Goal: Communication & Community: Answer question/provide support

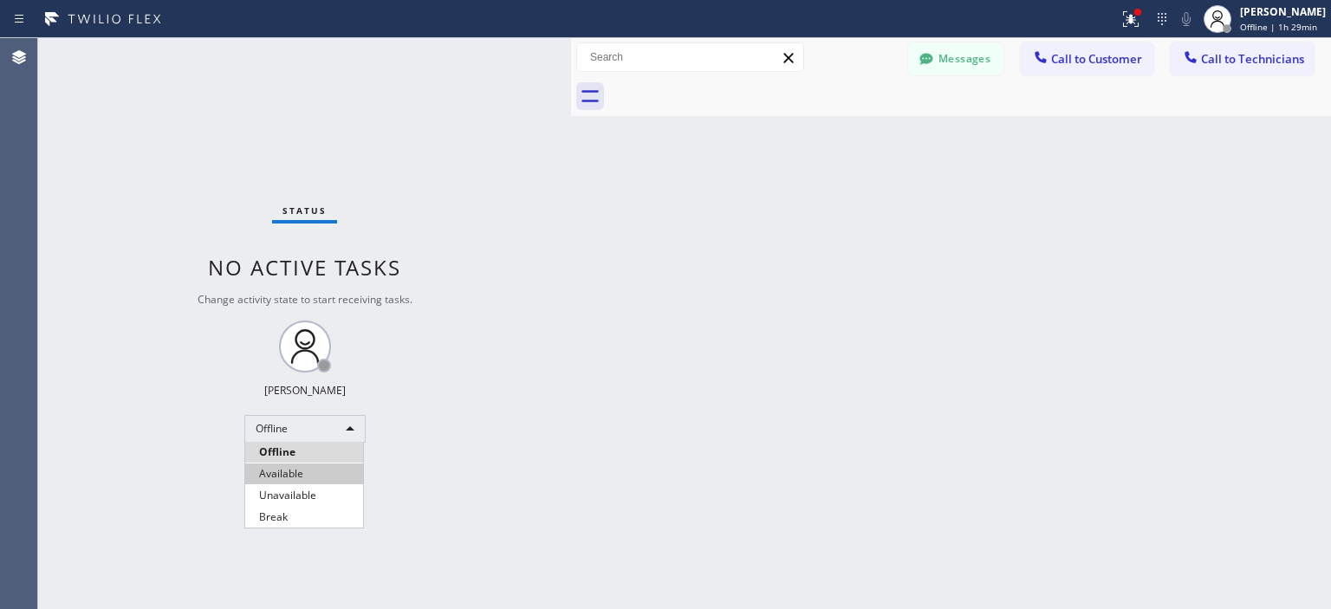
click at [302, 469] on li "Available" at bounding box center [304, 474] width 118 height 21
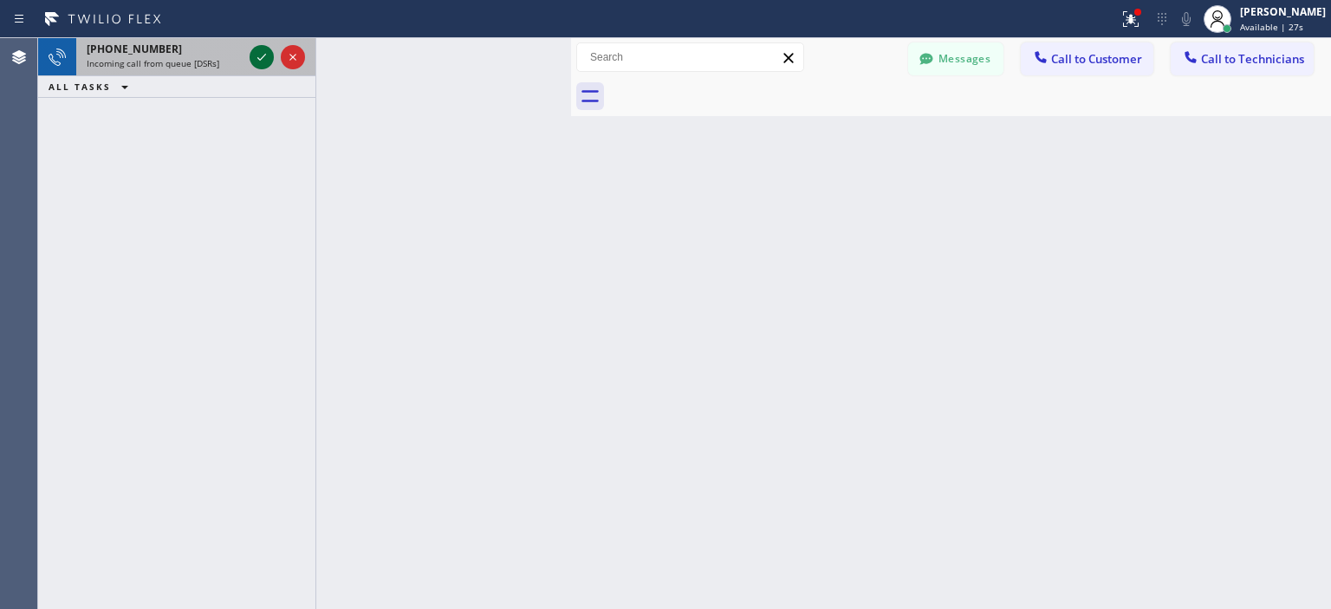
click at [266, 48] on icon at bounding box center [261, 57] width 21 height 21
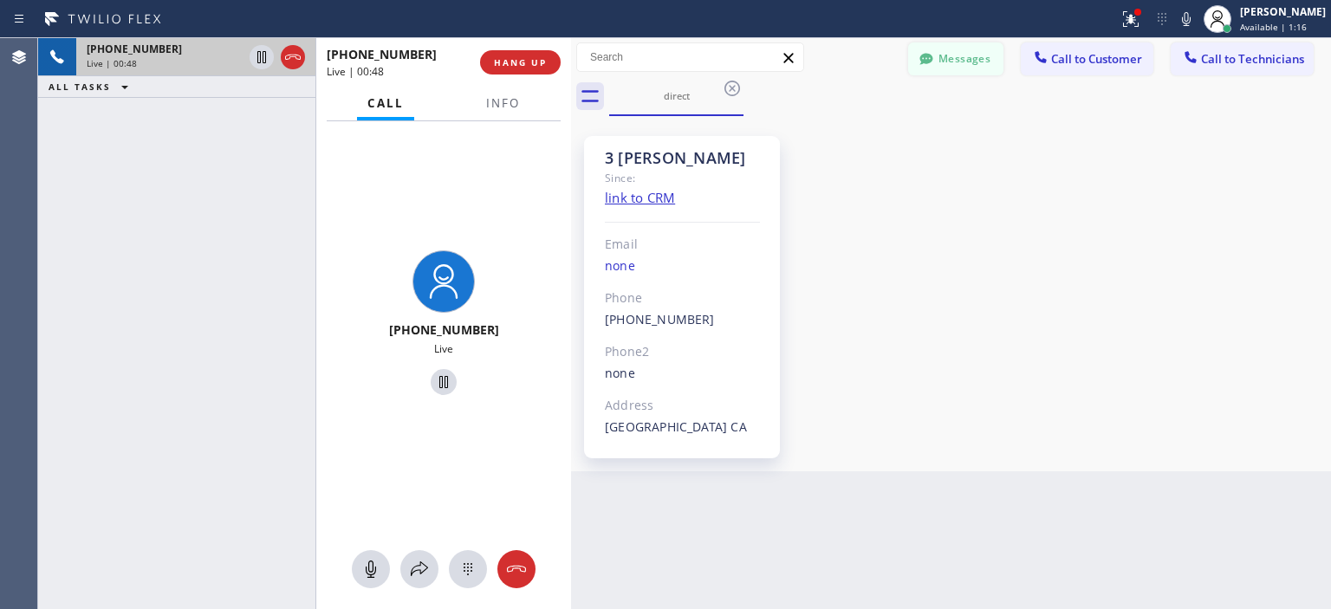
click at [957, 58] on button "Messages" at bounding box center [955, 58] width 95 height 33
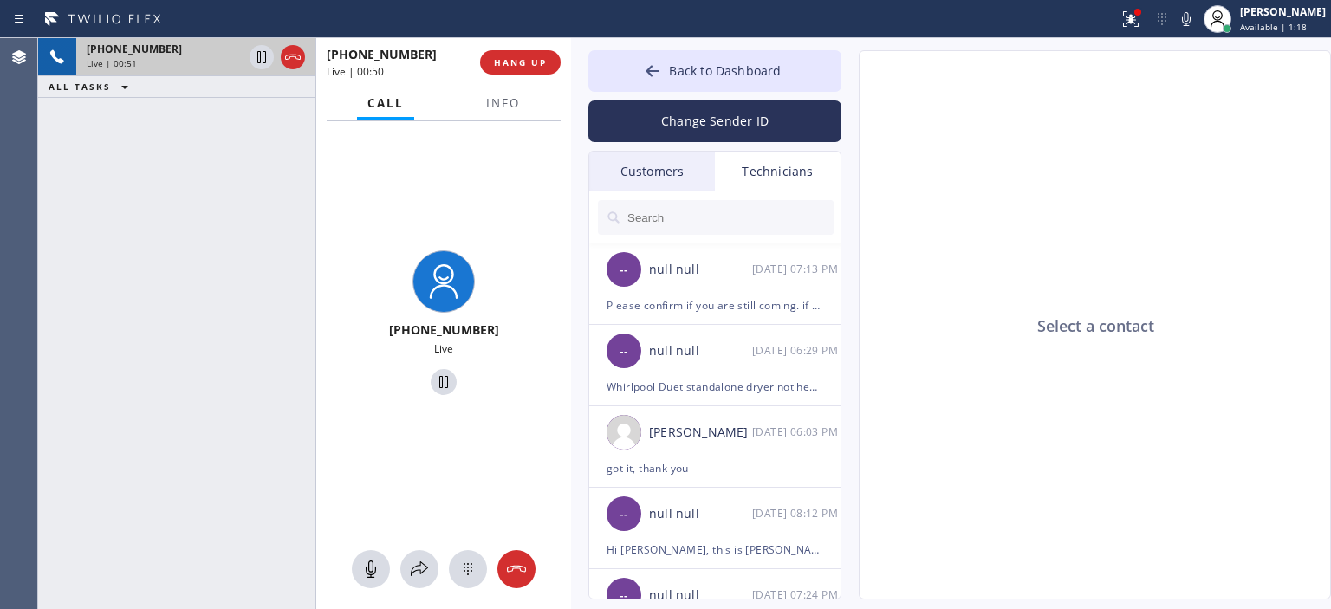
click at [678, 159] on div "Customers" at bounding box center [652, 172] width 126 height 40
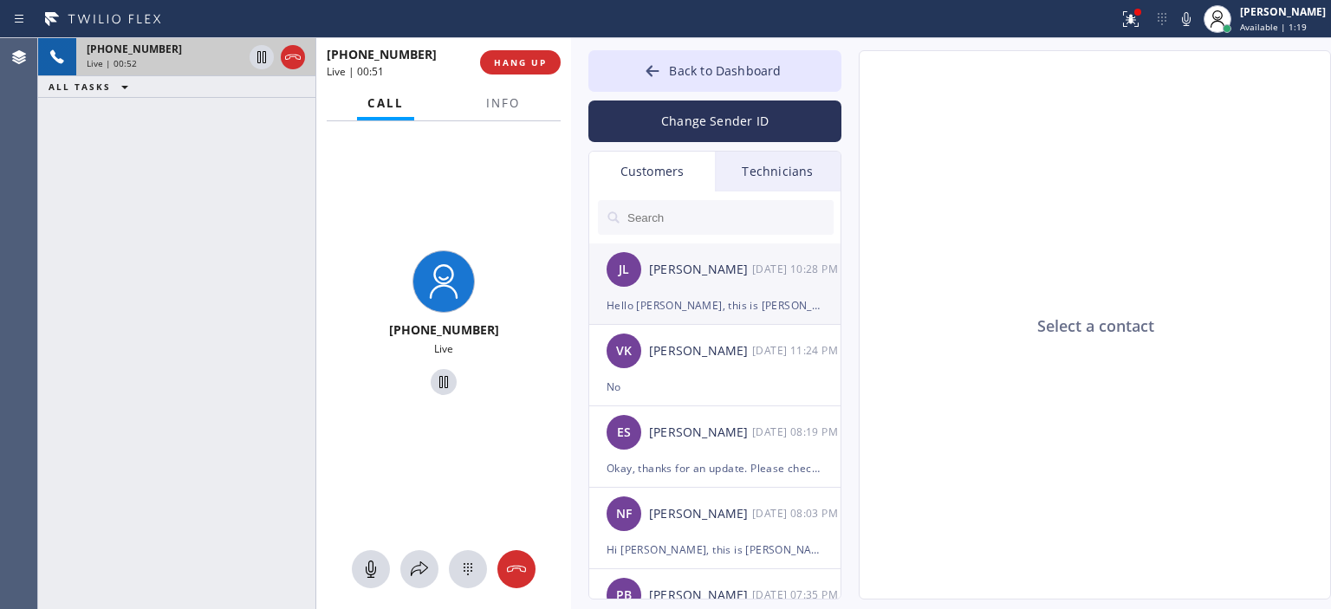
click at [765, 321] on li "[PERSON_NAME] [DATE] 10:28 PM Hello [PERSON_NAME], this is [PERSON_NAME] from A…" at bounding box center [715, 283] width 253 height 81
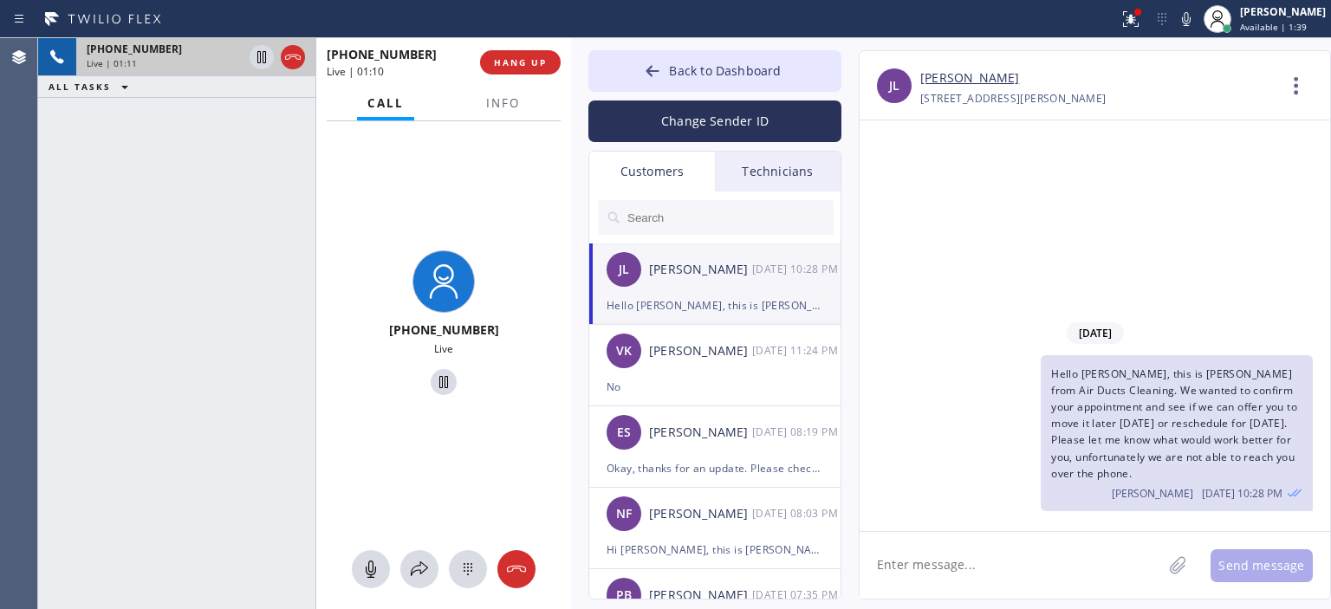
click at [91, 224] on div "[PHONE_NUMBER] Live | 01:11 ALL TASKS ALL TASKS ACTIVE TASKS TASKS IN WRAP UP" at bounding box center [176, 323] width 277 height 571
click at [531, 562] on div at bounding box center [516, 569] width 38 height 21
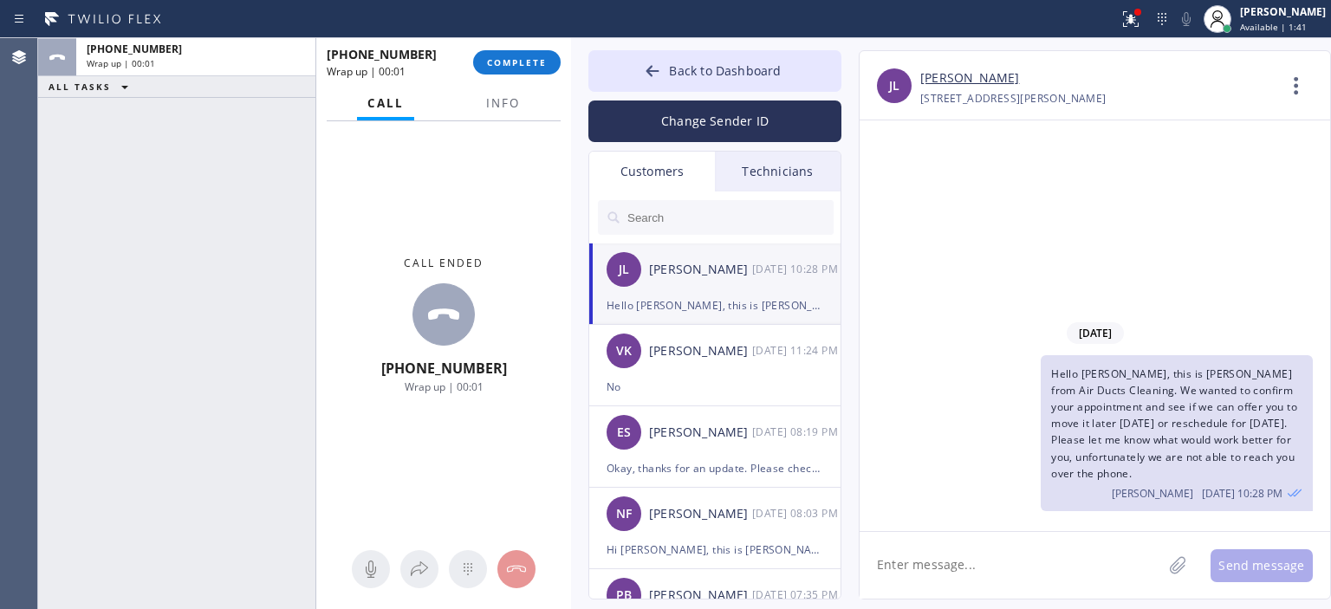
click at [532, 49] on div "[PHONE_NUMBER] Wrap up | 00:01 COMPLETE" at bounding box center [444, 62] width 234 height 45
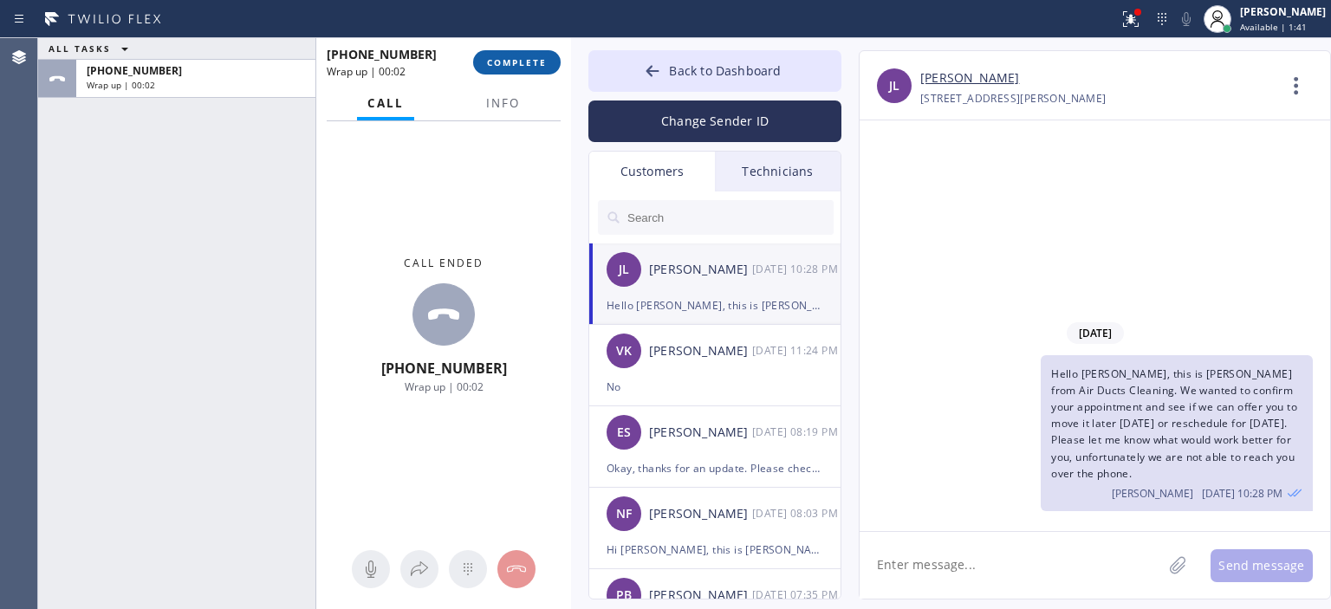
click at [534, 60] on span "COMPLETE" at bounding box center [517, 62] width 60 height 12
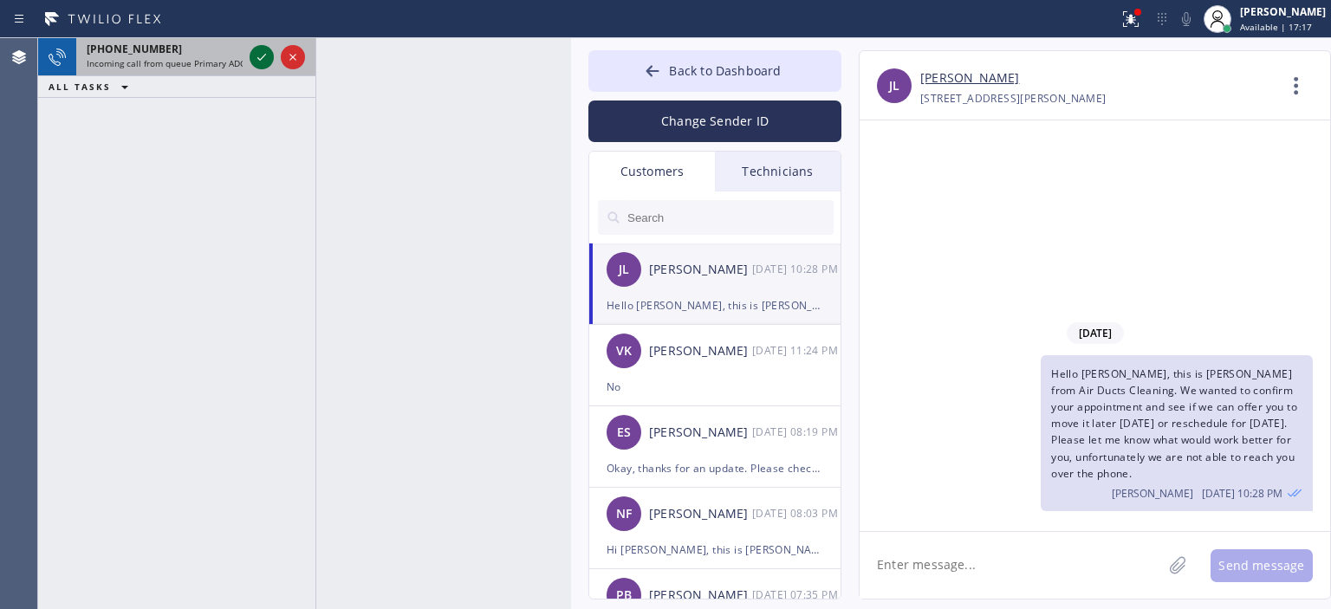
click at [263, 61] on icon at bounding box center [261, 57] width 21 height 21
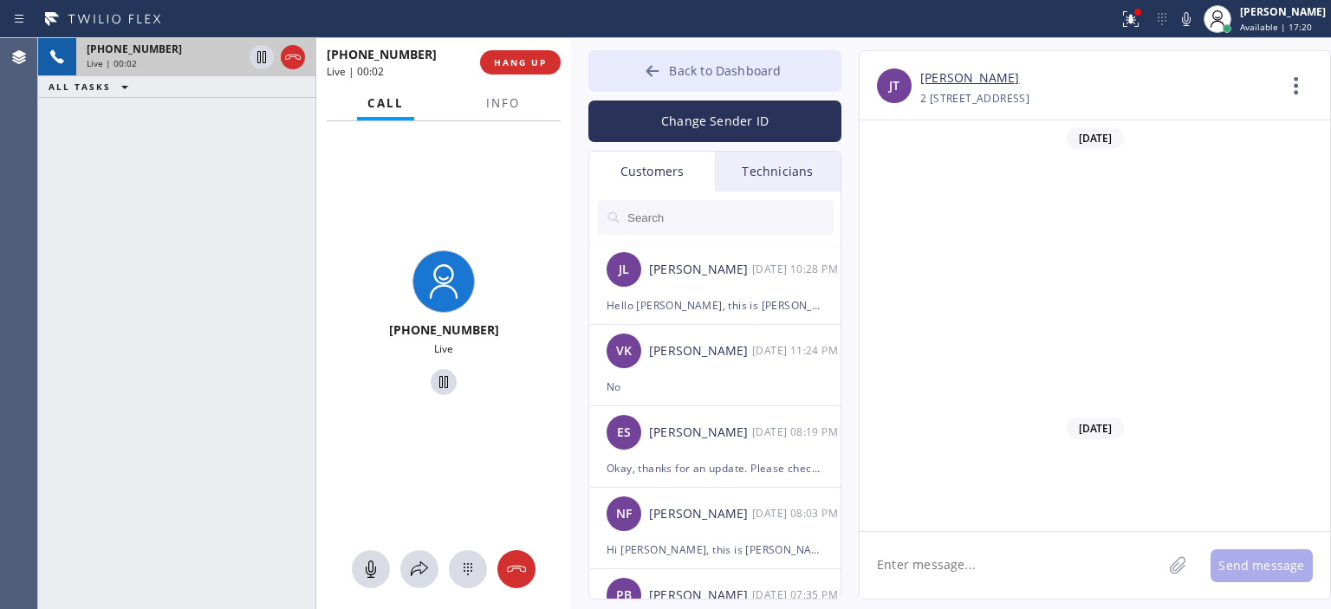
click at [650, 78] on icon at bounding box center [652, 70] width 17 height 17
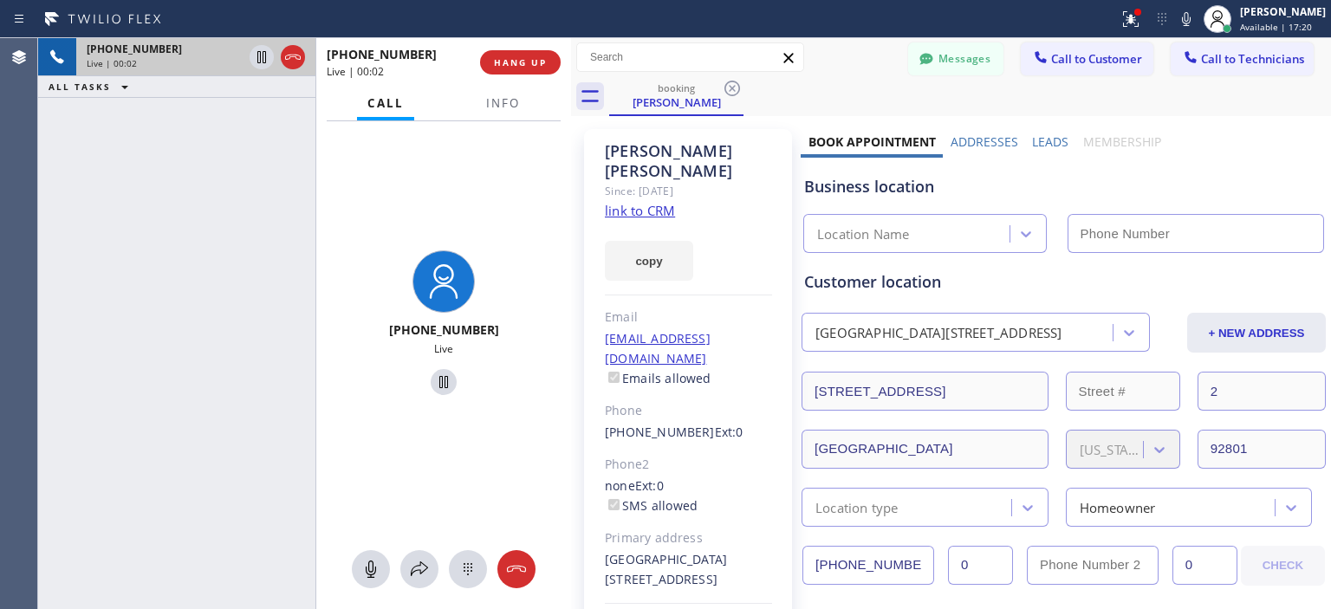
scroll to position [1464, 0]
type input "[PHONE_NUMBER]"
click at [939, 50] on button "Messages" at bounding box center [955, 58] width 95 height 33
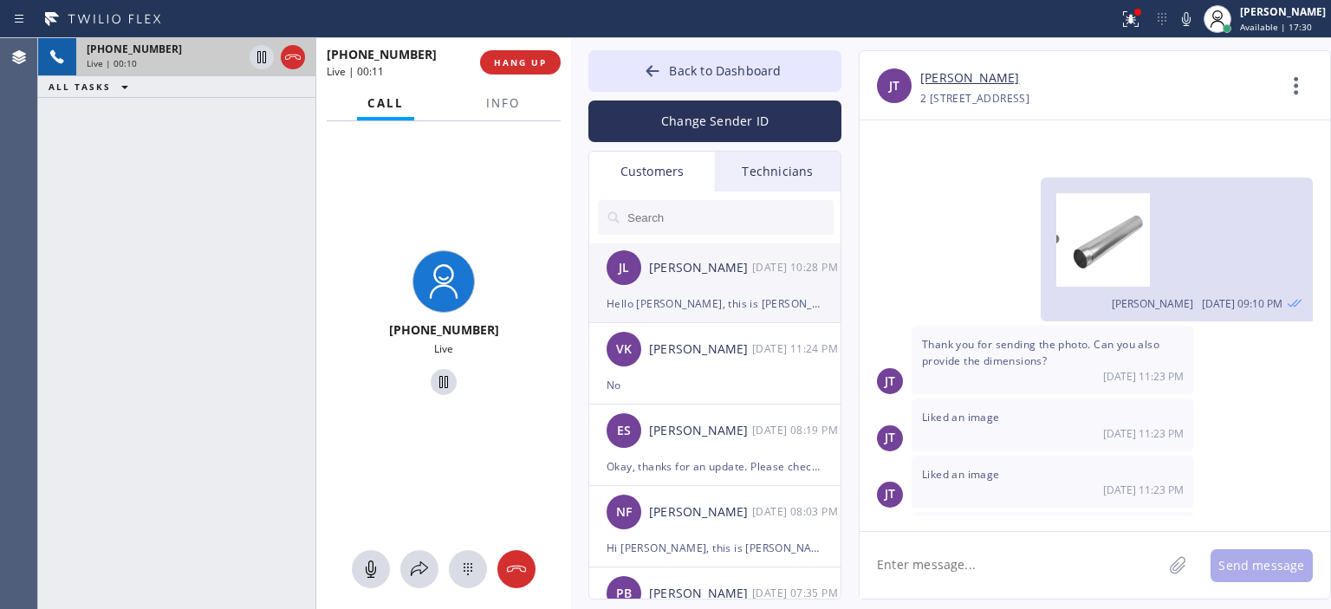
scroll to position [3, 0]
click at [851, 53] on div "[PERSON_NAME] [PERSON_NAME] [PHONE_NUMBER] Choose phone number [PHONE_NUMBER] […" at bounding box center [1077, 324] width 472 height 549
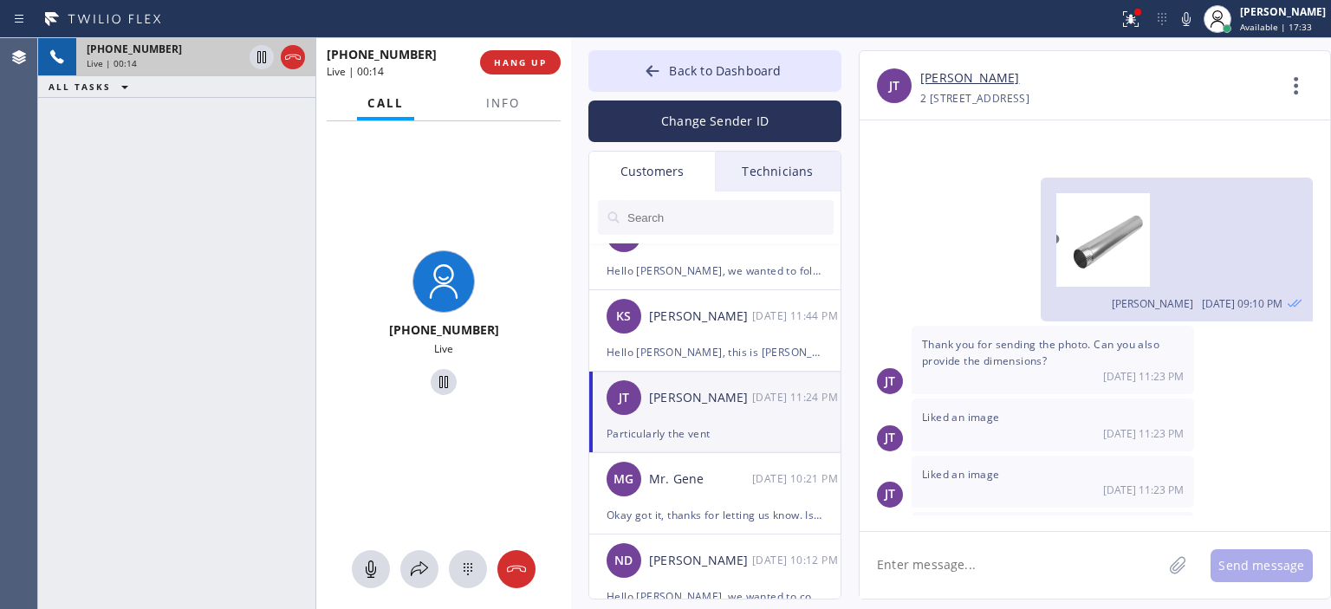
scroll to position [447, 0]
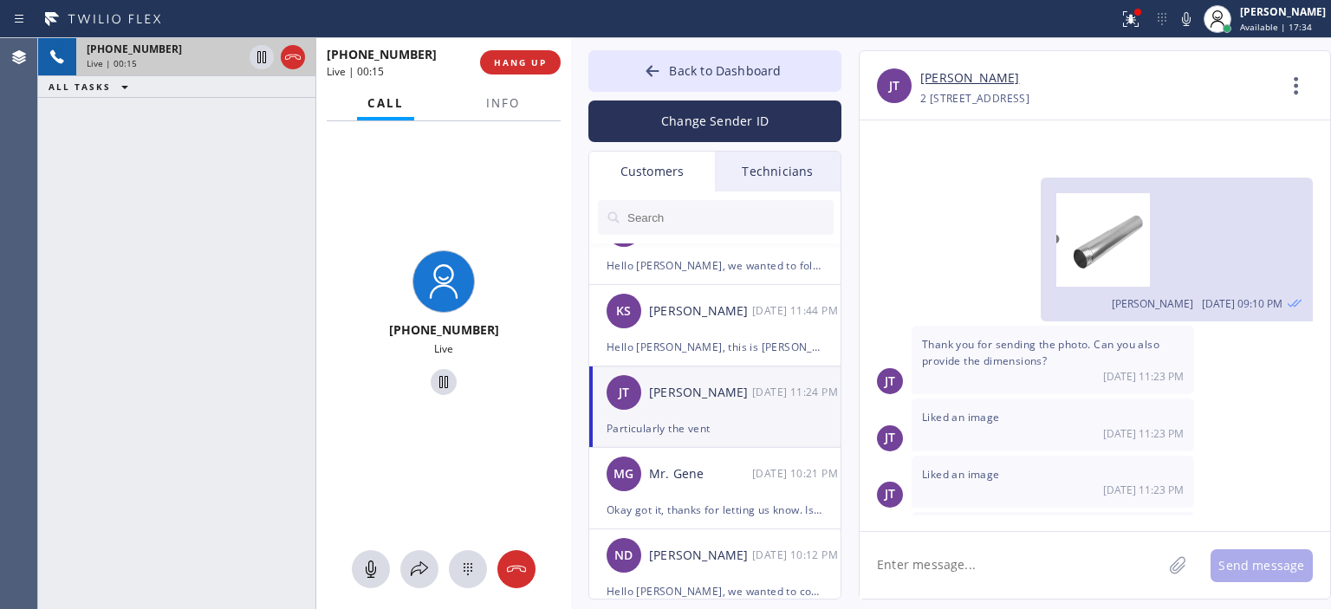
click at [742, 416] on div "[PERSON_NAME] [PERSON_NAME] [DATE] 11:24 PM" at bounding box center [715, 393] width 253 height 52
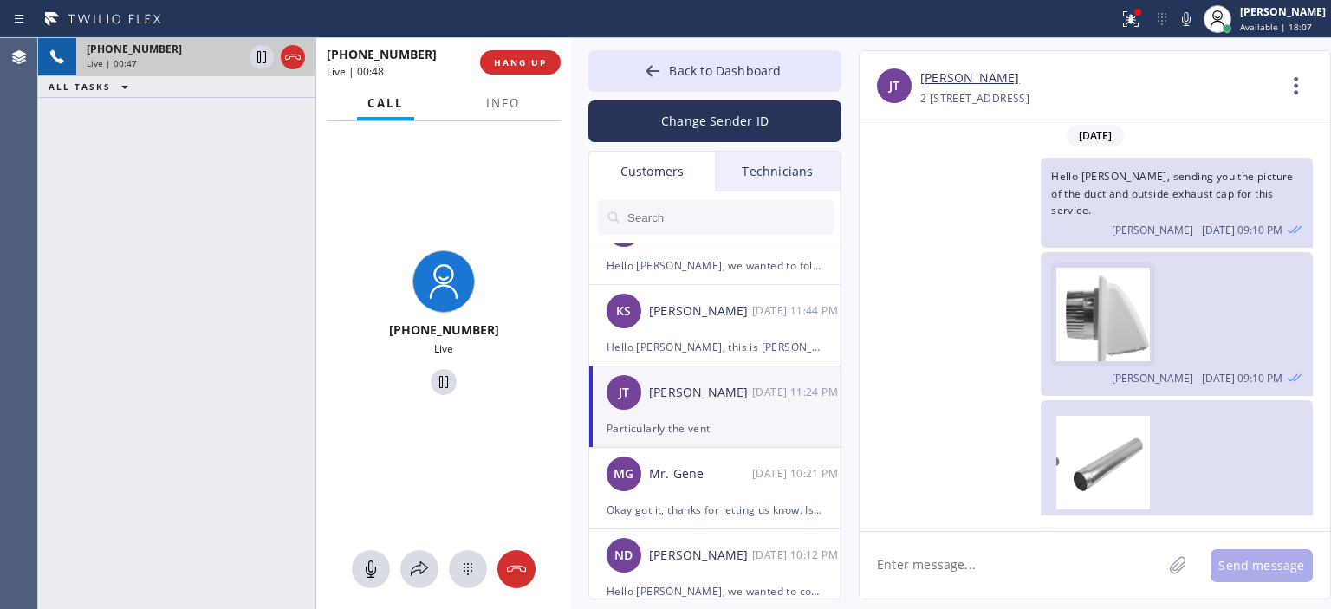
scroll to position [1241, 0]
click at [1115, 269] on img at bounding box center [1106, 321] width 100 height 104
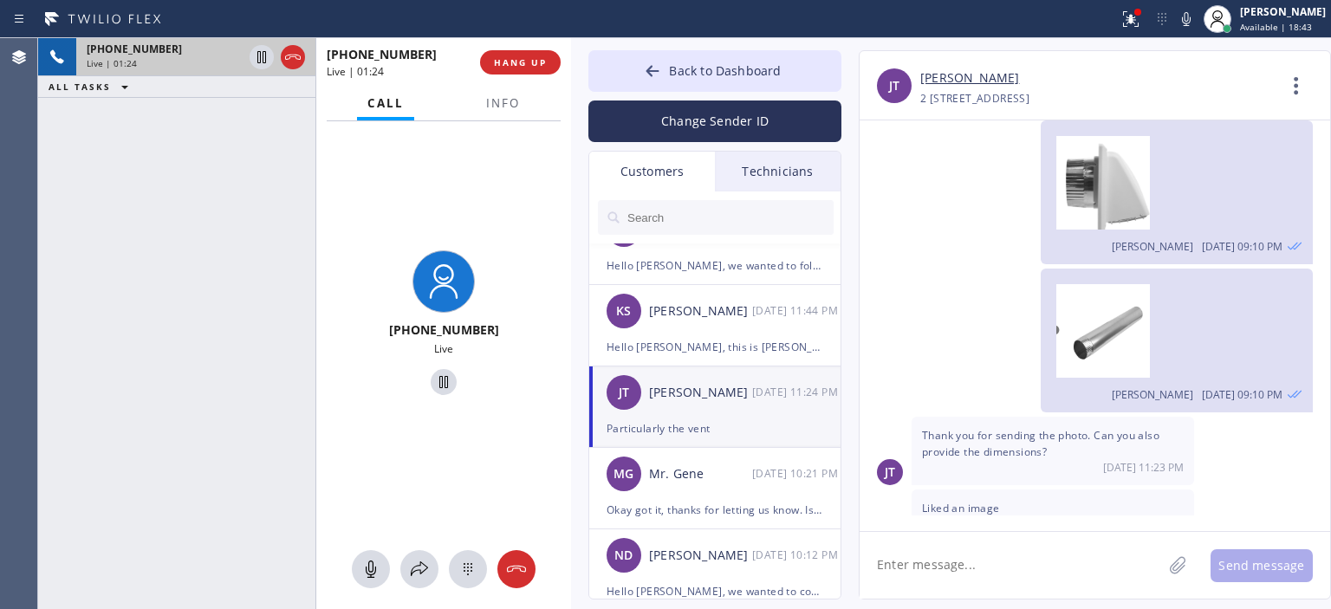
scroll to position [1294, 0]
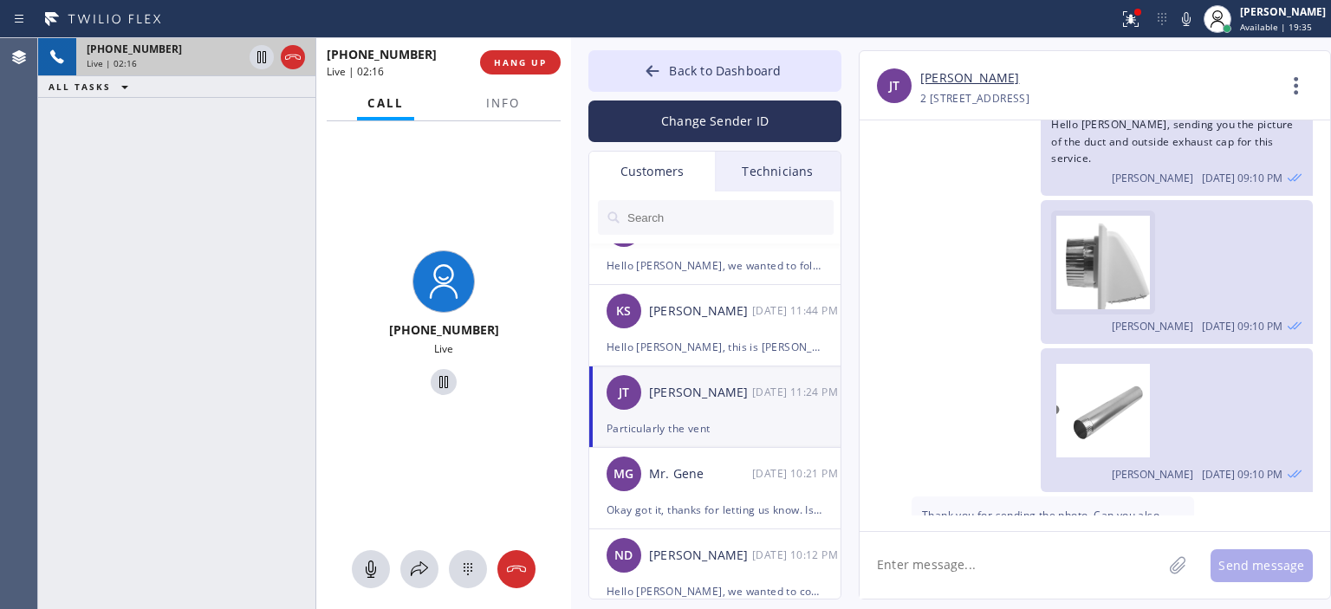
click at [1081, 231] on img at bounding box center [1106, 268] width 100 height 104
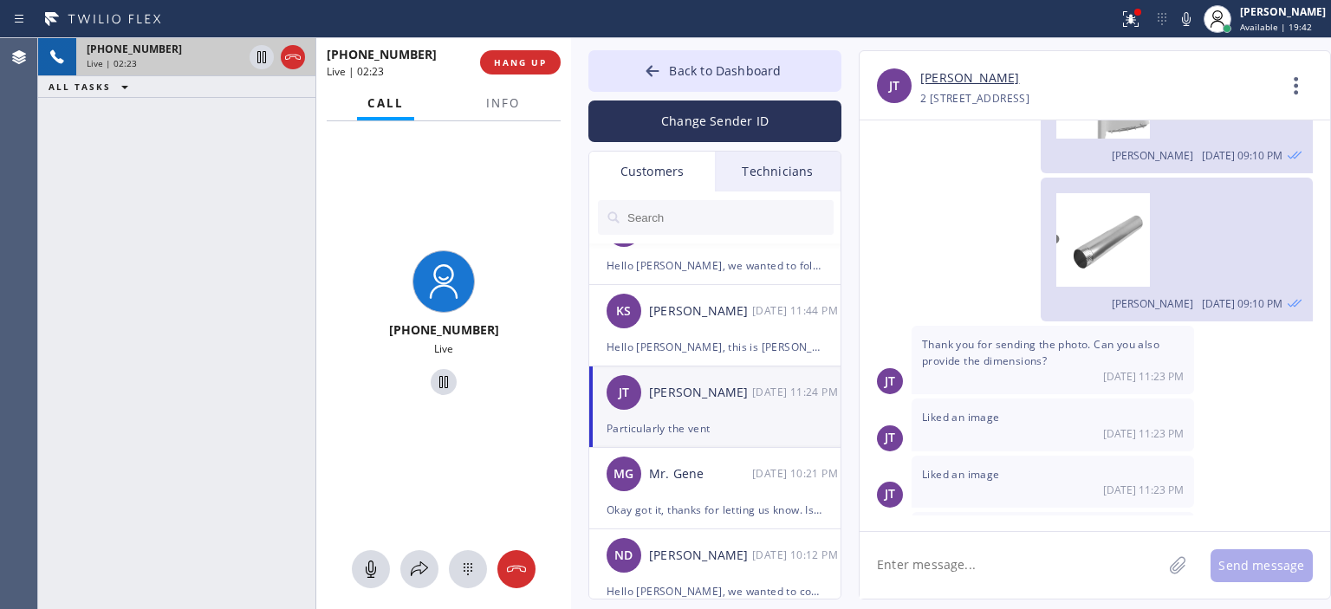
click at [983, 571] on textarea at bounding box center [1011, 565] width 302 height 67
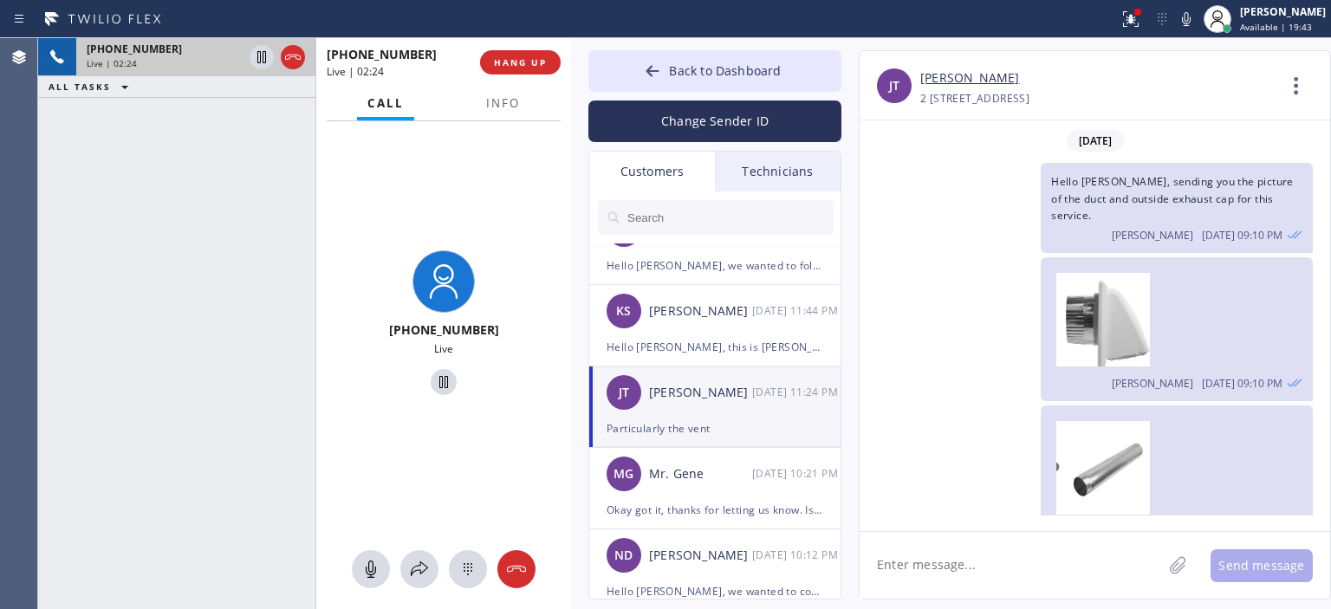
scroll to position [1235, 0]
click at [1120, 294] on img at bounding box center [1106, 327] width 100 height 104
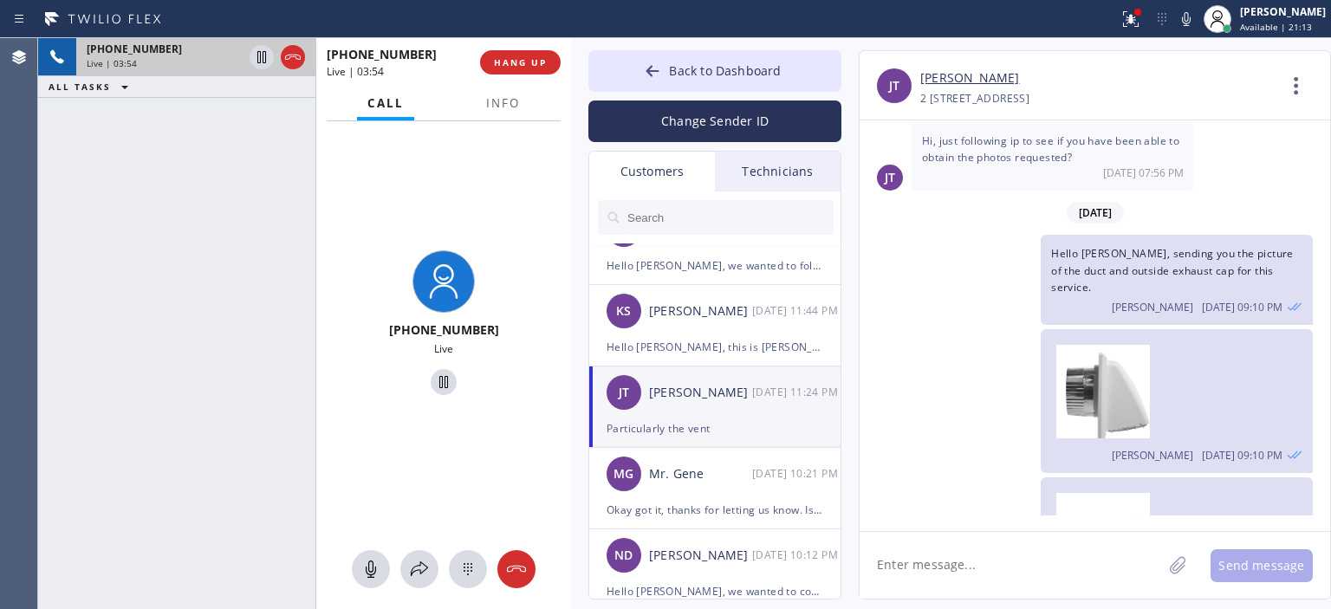
scroll to position [1161, 0]
click at [648, 72] on icon at bounding box center [652, 70] width 17 height 17
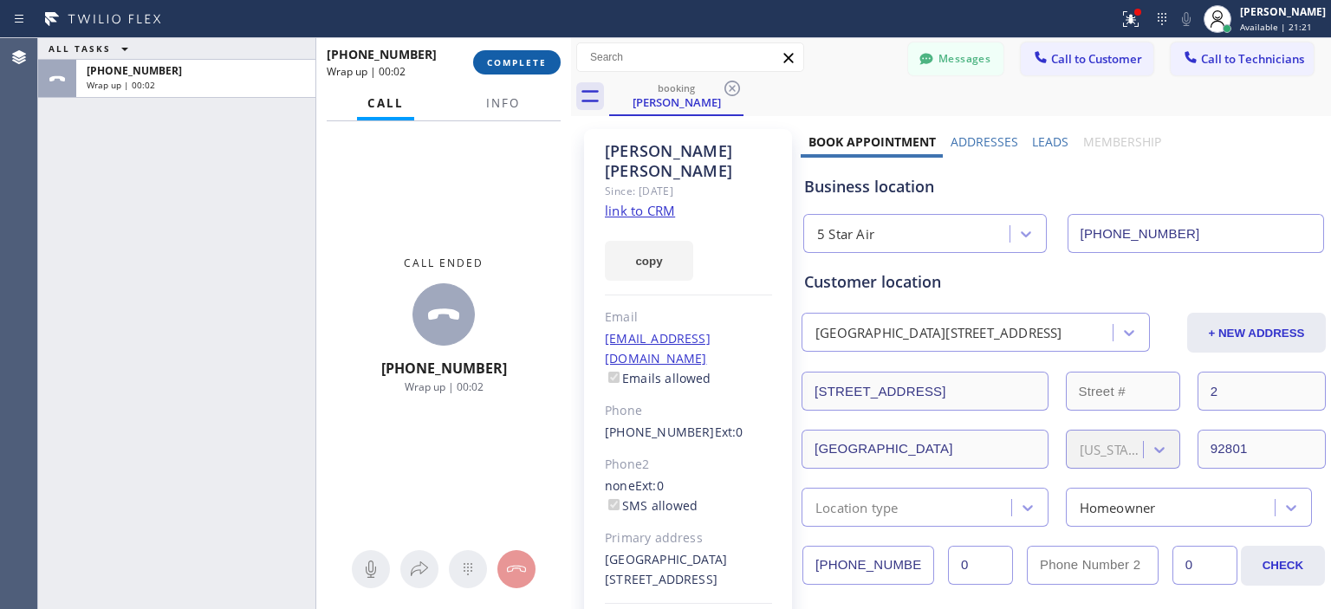
click at [523, 61] on span "COMPLETE" at bounding box center [517, 62] width 60 height 12
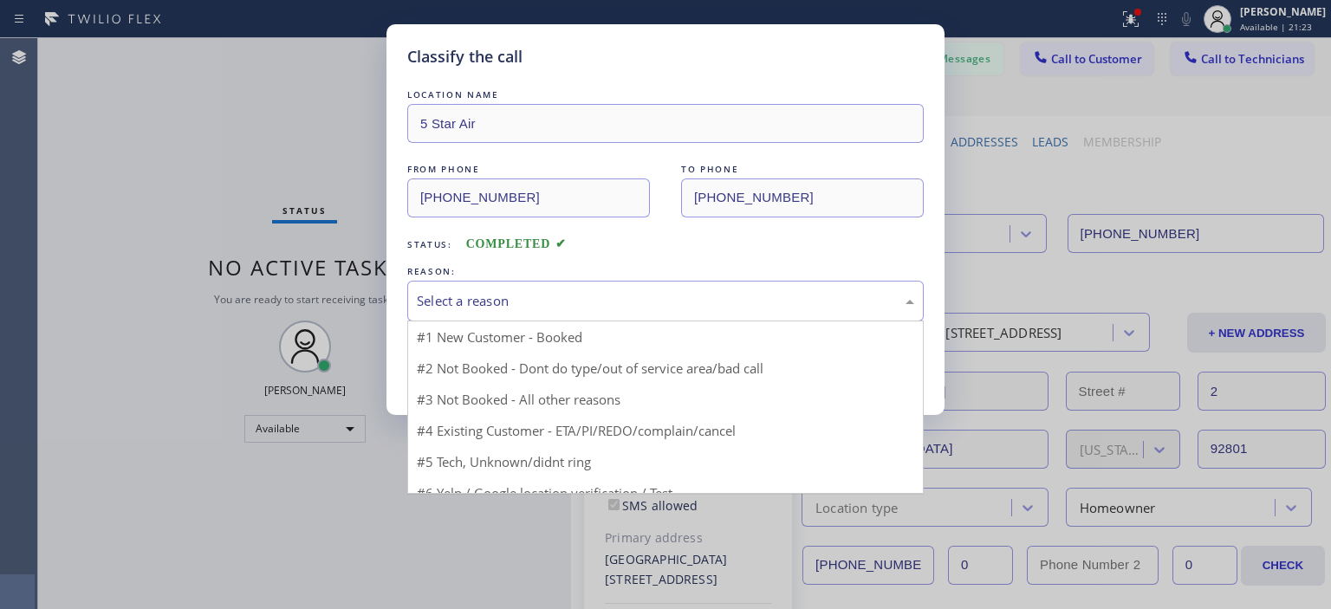
click at [567, 291] on div "Select a reason" at bounding box center [665, 301] width 497 height 20
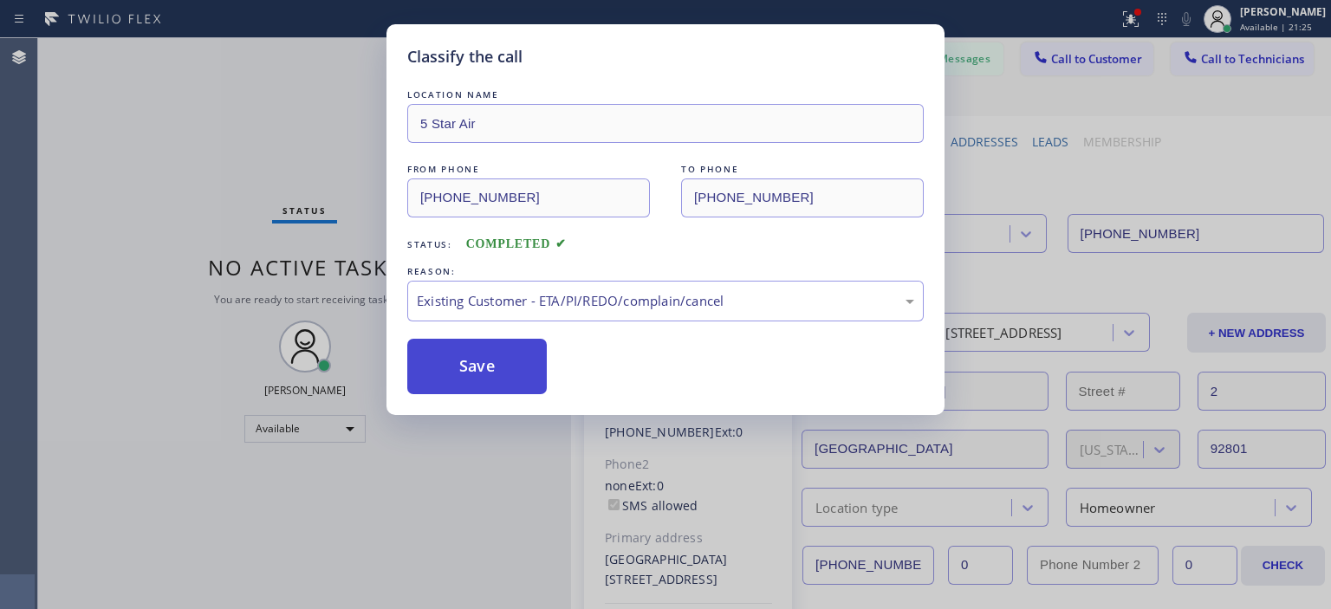
click at [438, 355] on button "Save" at bounding box center [477, 366] width 140 height 55
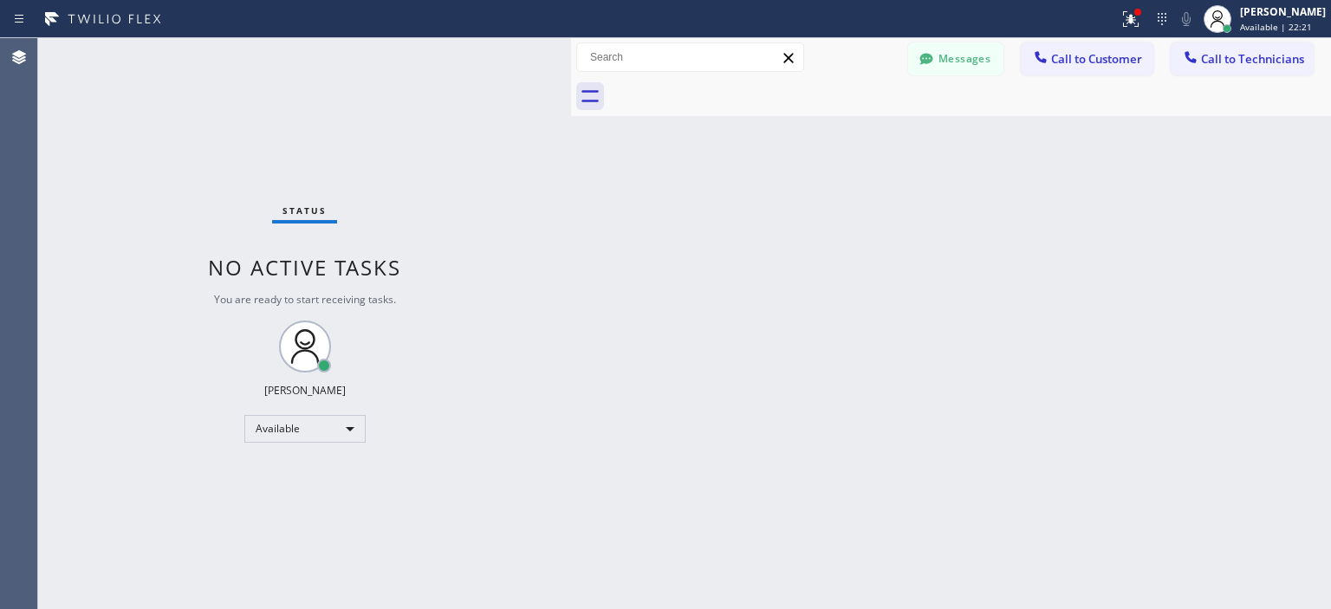
click at [88, 205] on div "Status No active tasks You are ready to start receiving tasks. [PERSON_NAME] Av…" at bounding box center [304, 323] width 533 height 571
click at [963, 61] on button "Messages" at bounding box center [955, 58] width 95 height 33
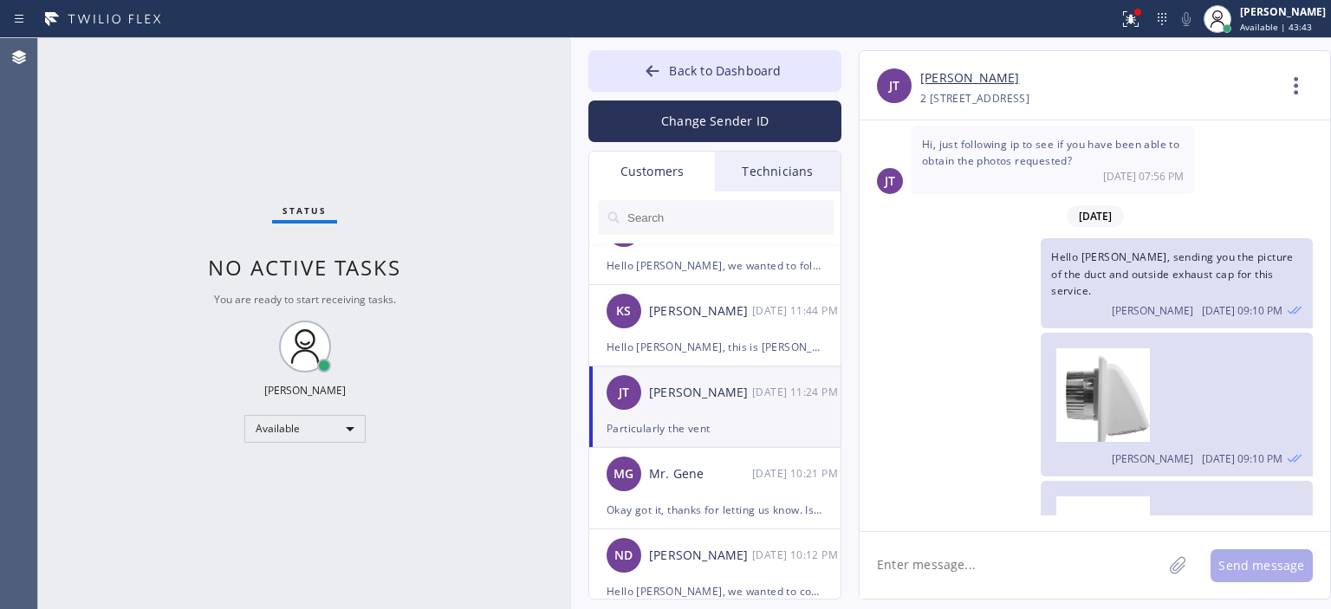
click at [69, 293] on div "Status No active tasks You are ready to start receiving tasks. [PERSON_NAME] Av…" at bounding box center [304, 323] width 533 height 571
click at [931, 560] on textarea at bounding box center [1011, 565] width 302 height 67
click at [1185, 565] on icon at bounding box center [1177, 566] width 17 height 22
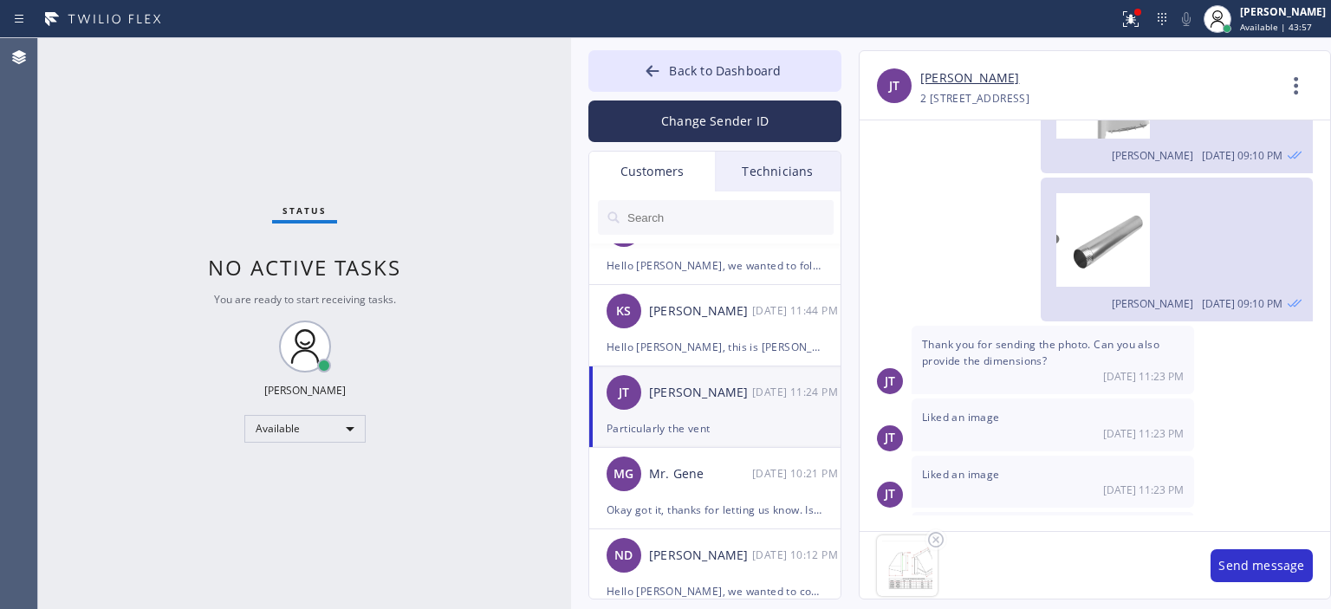
click at [999, 563] on div at bounding box center [1027, 566] width 334 height 68
click at [1230, 565] on button "Send message" at bounding box center [1261, 565] width 102 height 33
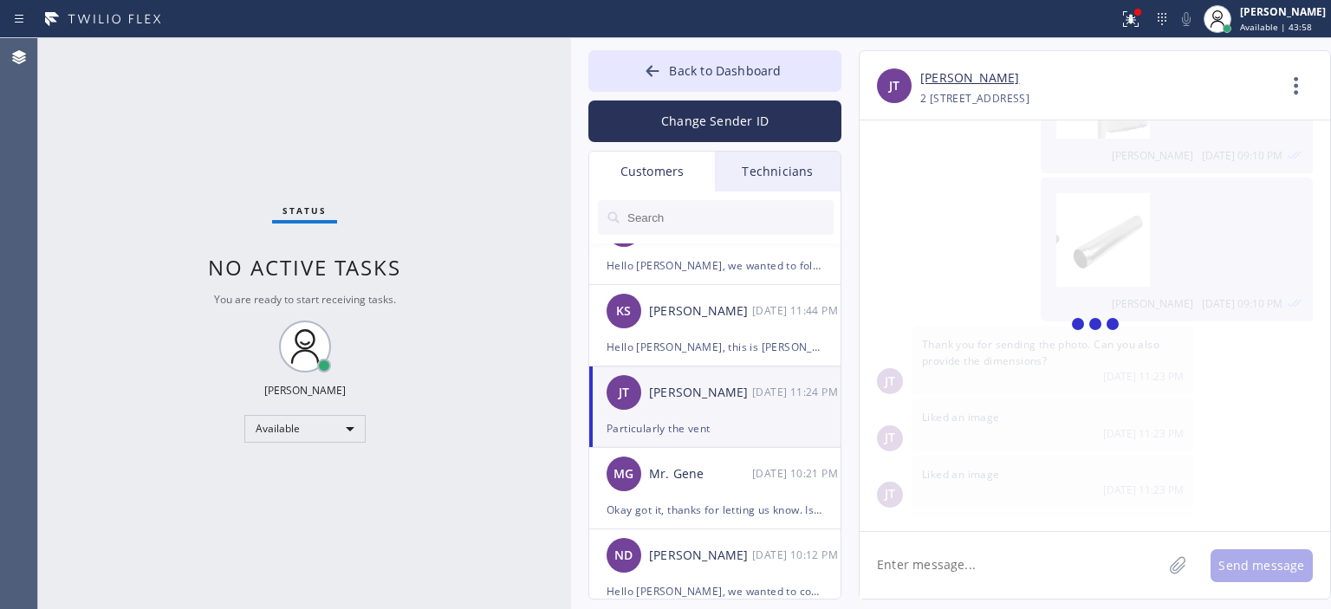
click at [1054, 562] on textarea at bounding box center [1011, 565] width 302 height 67
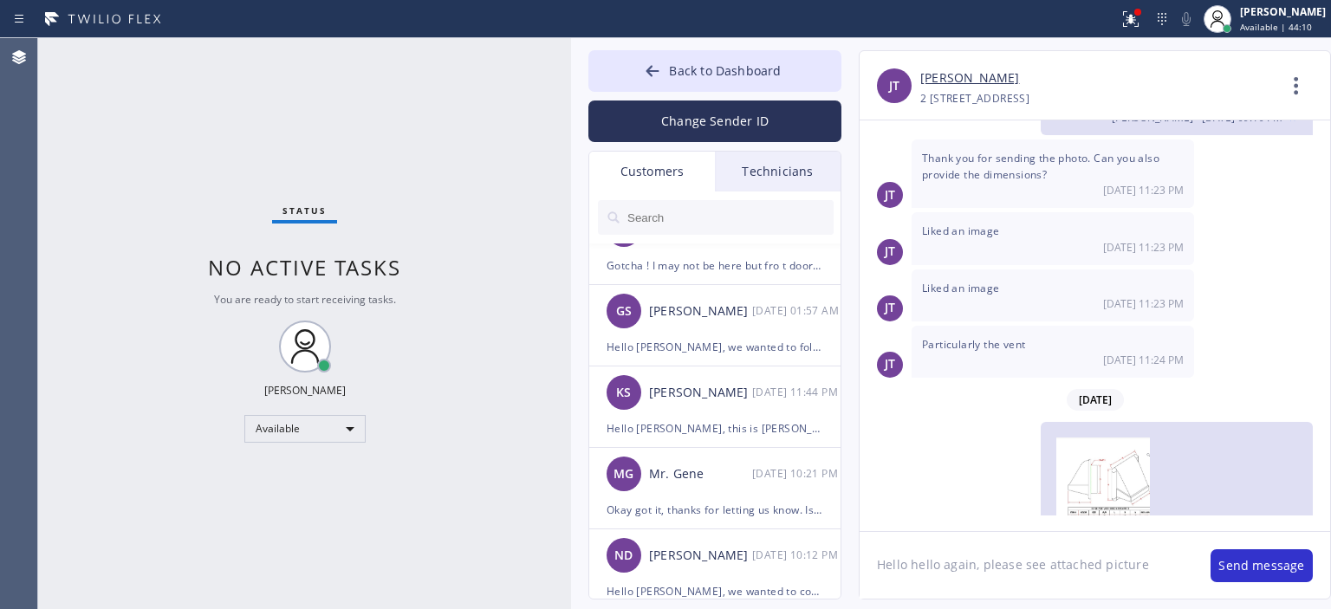
type textarea "Hello hello again, please see attached picture"
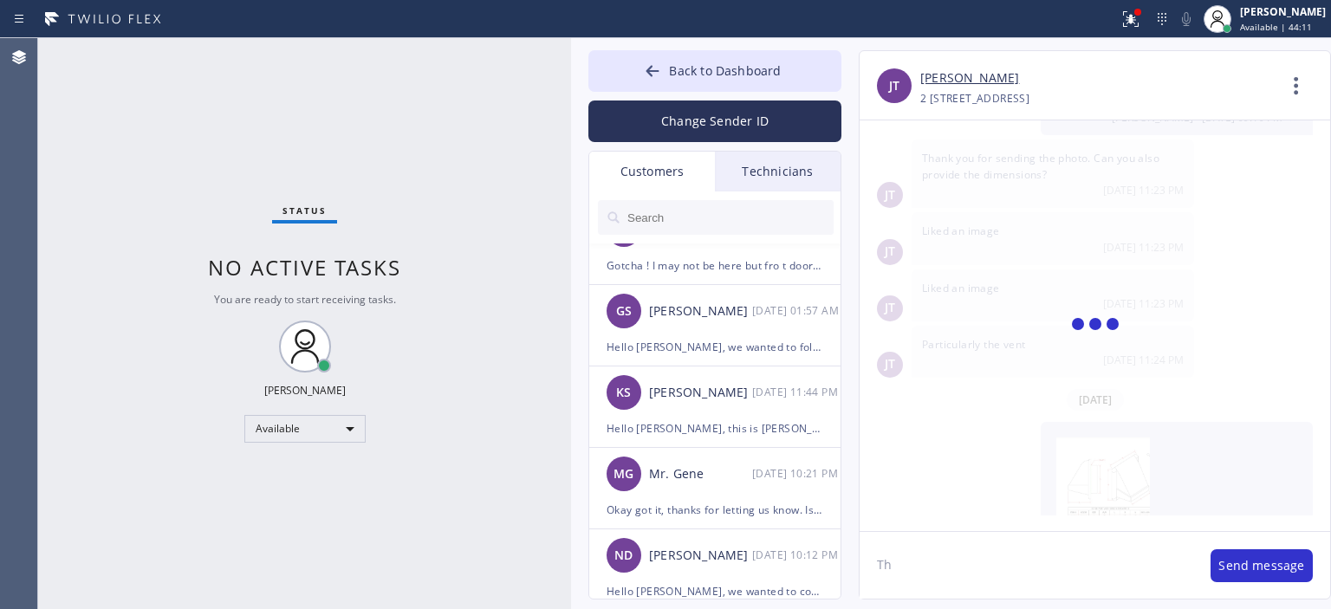
scroll to position [1711, 0]
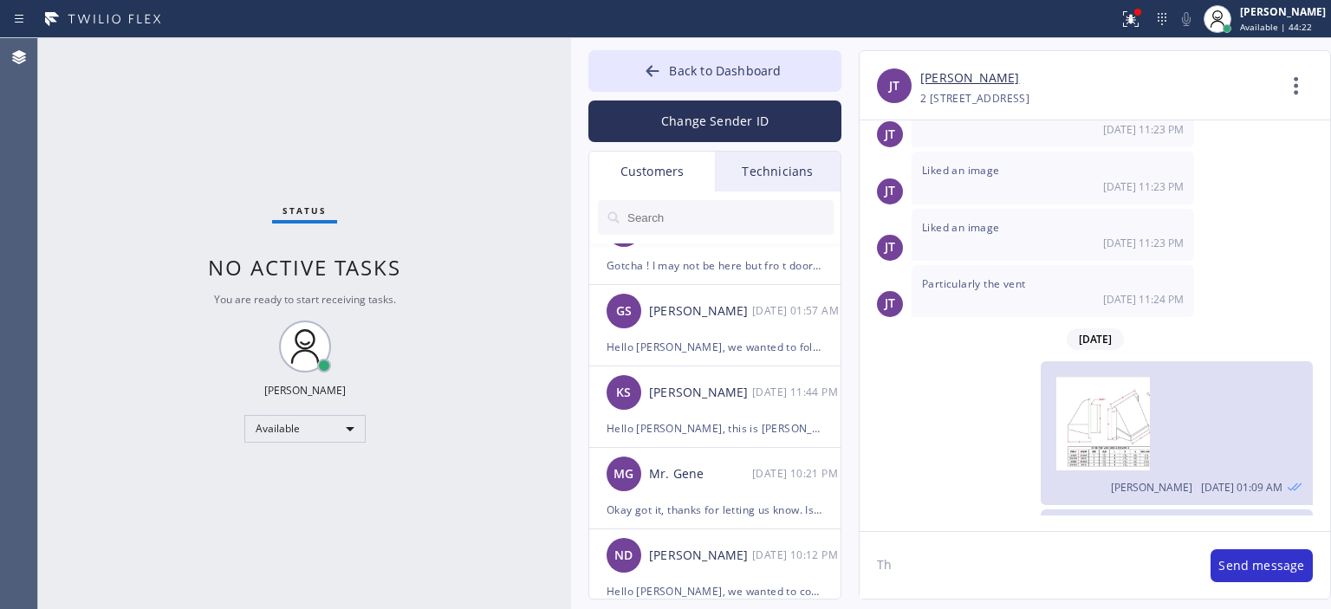
type textarea "T"
click at [1054, 562] on textarea "This is approximzte sizes of the outside exhaust cap" at bounding box center [1027, 565] width 334 height 67
type textarea "This is approximzte sizes of the outside exhaust cap"
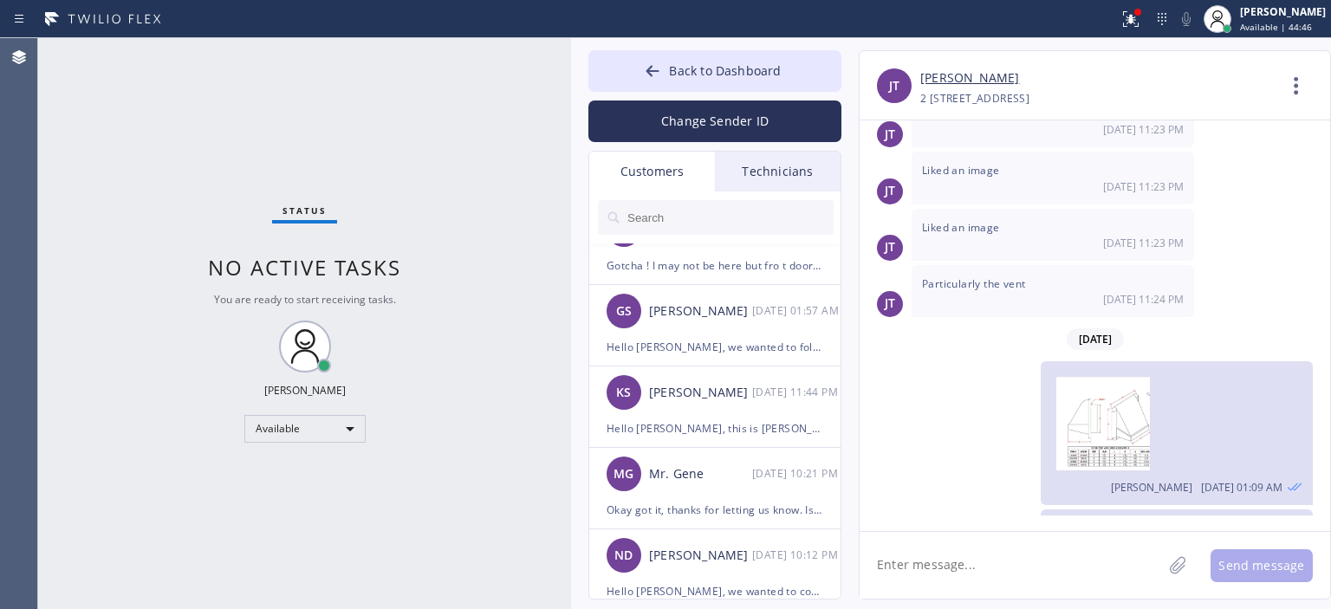
paste textarea "This is approximate sizes of the outside exhaust cap"
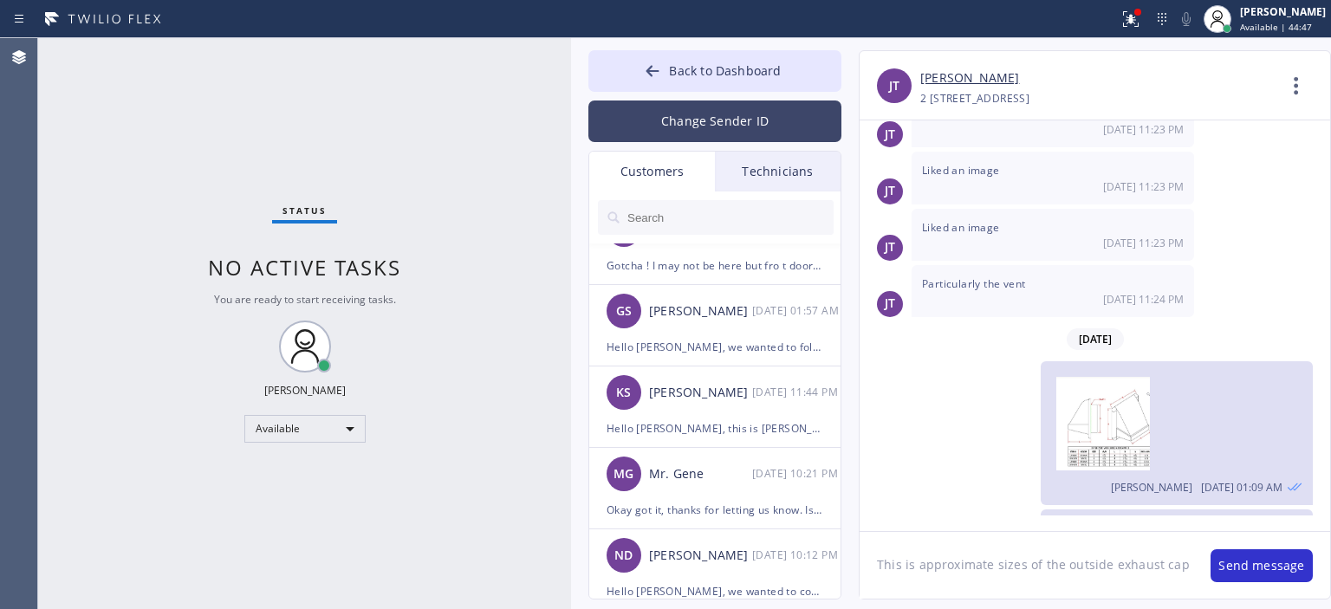
type textarea "This is approximate sizes of the outside exhaust cap"
click at [719, 117] on button "Change Sender ID" at bounding box center [714, 122] width 253 height 42
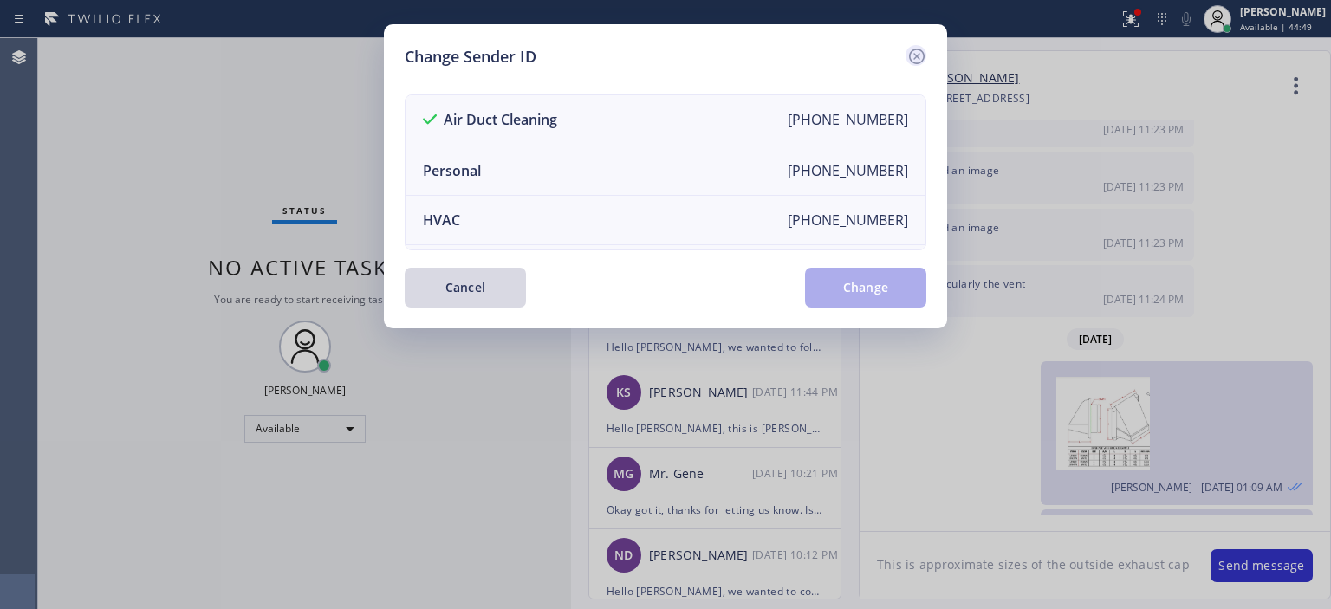
click at [921, 55] on icon at bounding box center [916, 56] width 21 height 21
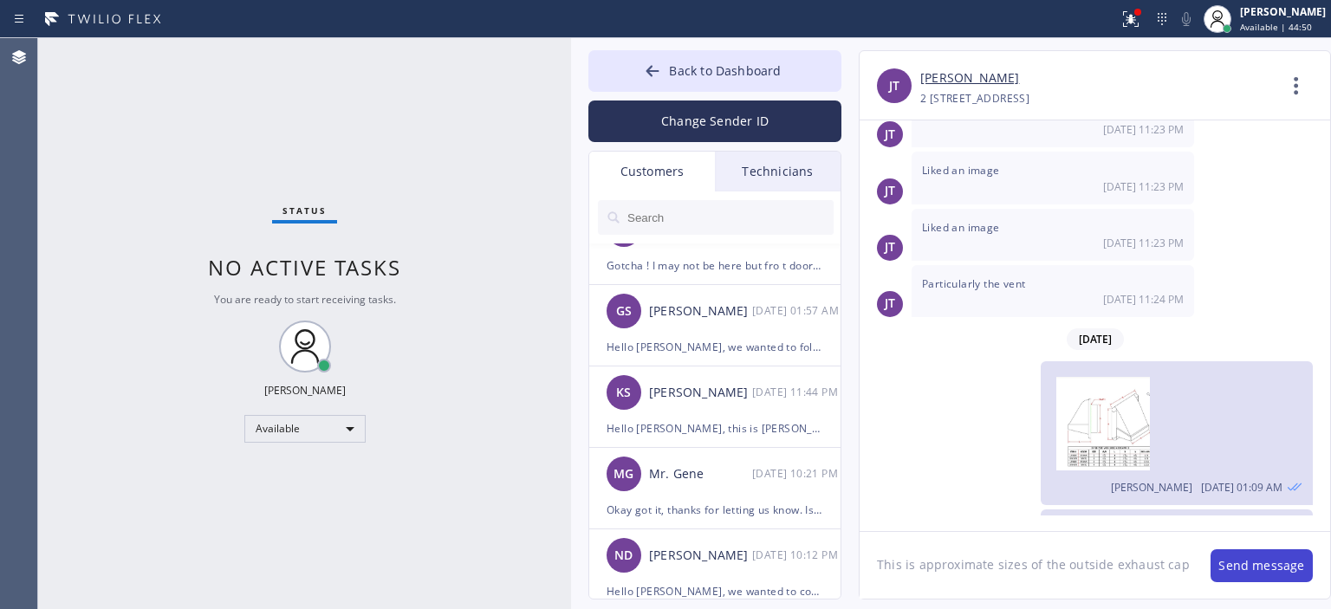
click at [1244, 568] on button "Send message" at bounding box center [1261, 565] width 102 height 33
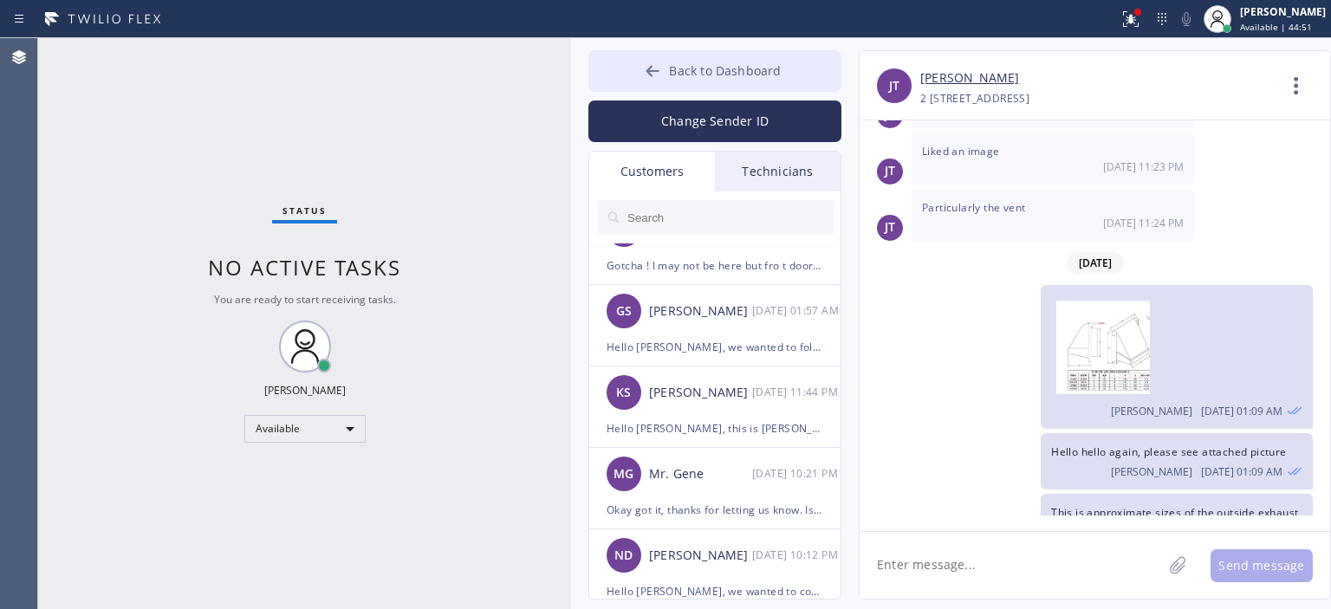
click at [652, 66] on icon at bounding box center [652, 70] width 13 height 11
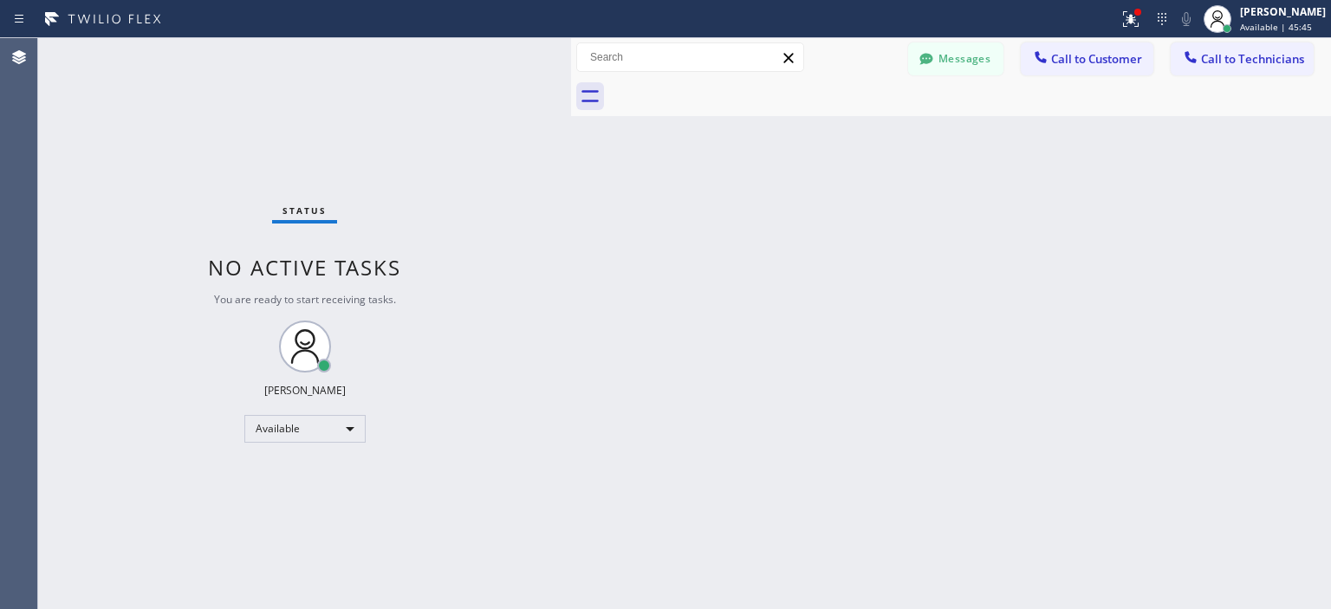
drag, startPoint x: 88, startPoint y: 138, endPoint x: 331, endPoint y: 64, distance: 254.4
click at [90, 136] on div "Status No active tasks You are ready to start receiving tasks. [PERSON_NAME] Av…" at bounding box center [304, 323] width 533 height 571
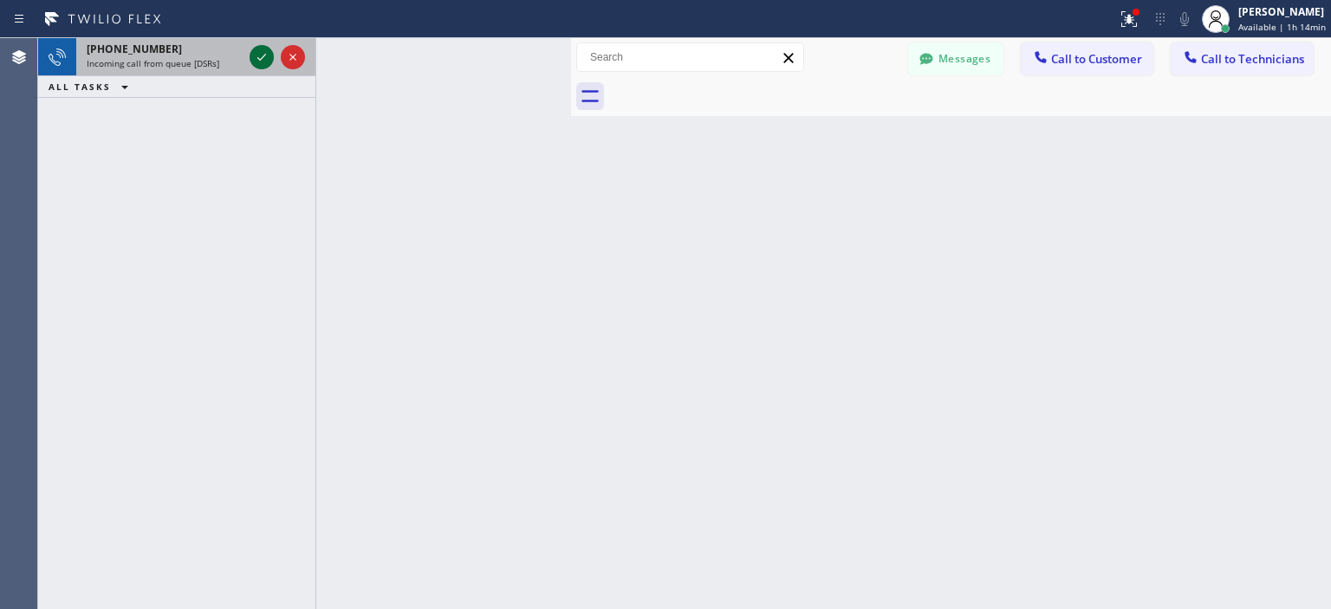
click at [266, 59] on icon at bounding box center [261, 57] width 21 height 21
